Goal: Transaction & Acquisition: Book appointment/travel/reservation

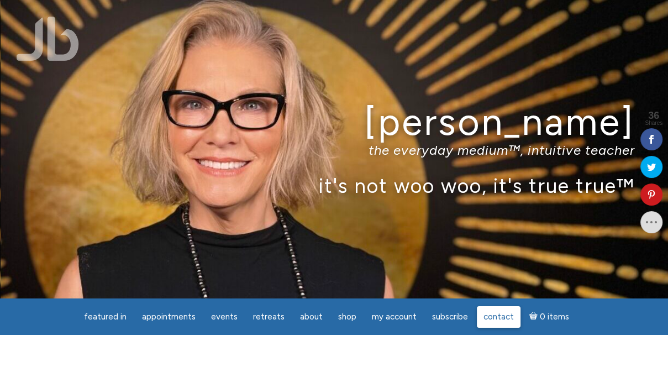
click at [491, 322] on link "Contact" at bounding box center [499, 317] width 44 height 22
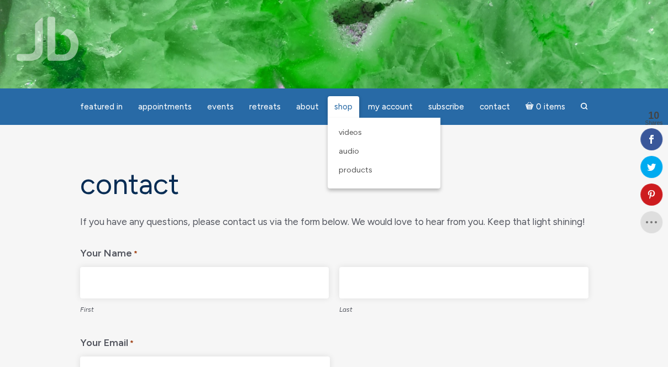
click at [342, 106] on span "Shop" at bounding box center [343, 107] width 18 height 10
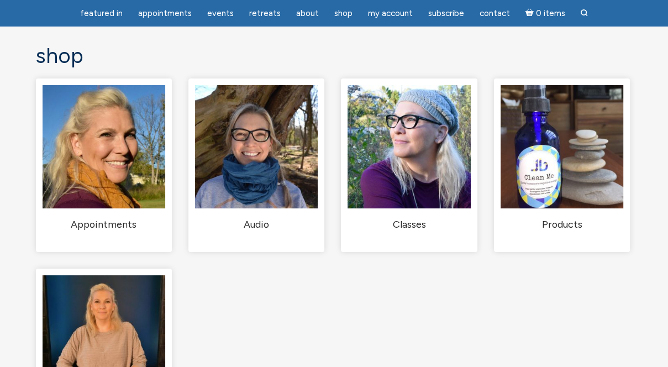
scroll to position [73, 0]
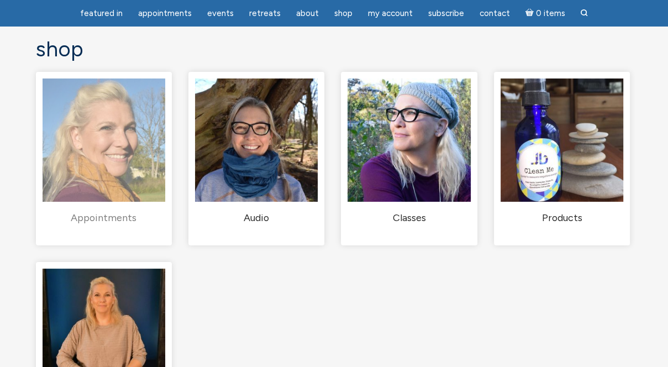
click at [87, 148] on img "Visit product category Appointments" at bounding box center [104, 139] width 123 height 123
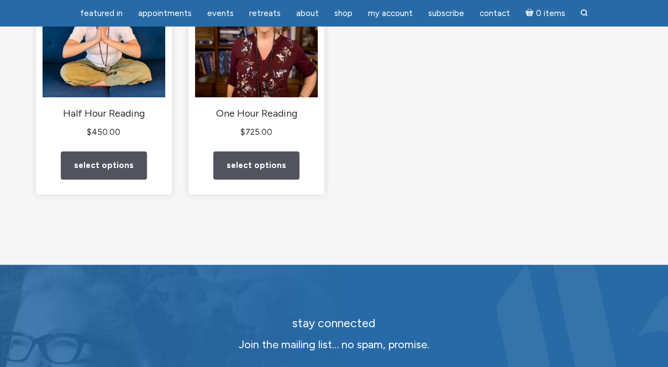
scroll to position [214, 0]
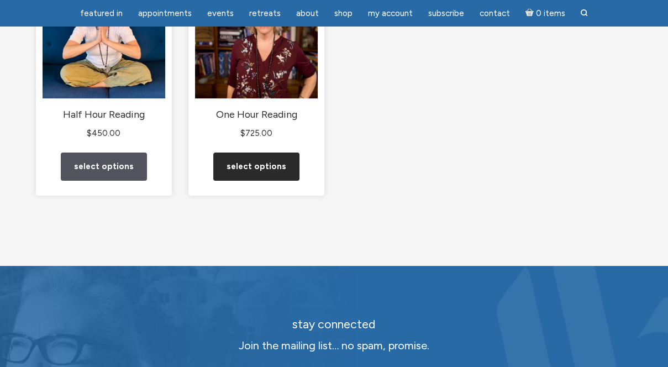
click at [265, 172] on link "Select options" at bounding box center [256, 166] width 86 height 28
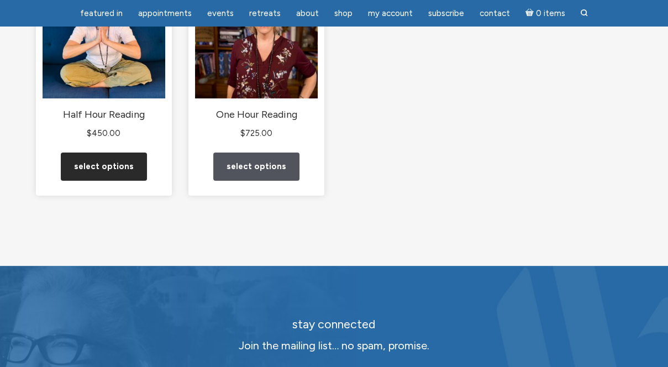
click at [95, 167] on link "Select options" at bounding box center [104, 166] width 86 height 28
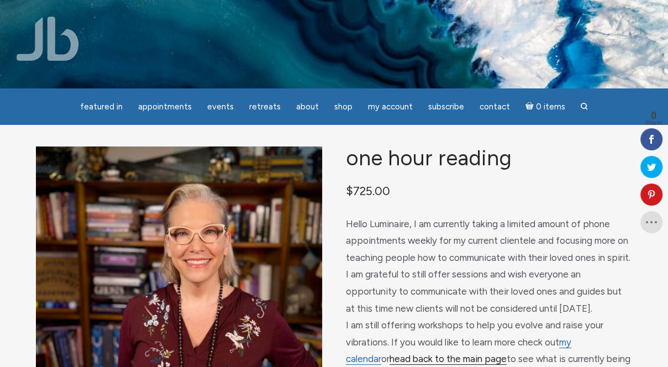
scroll to position [2, 0]
